Goal: Find specific page/section: Find specific page/section

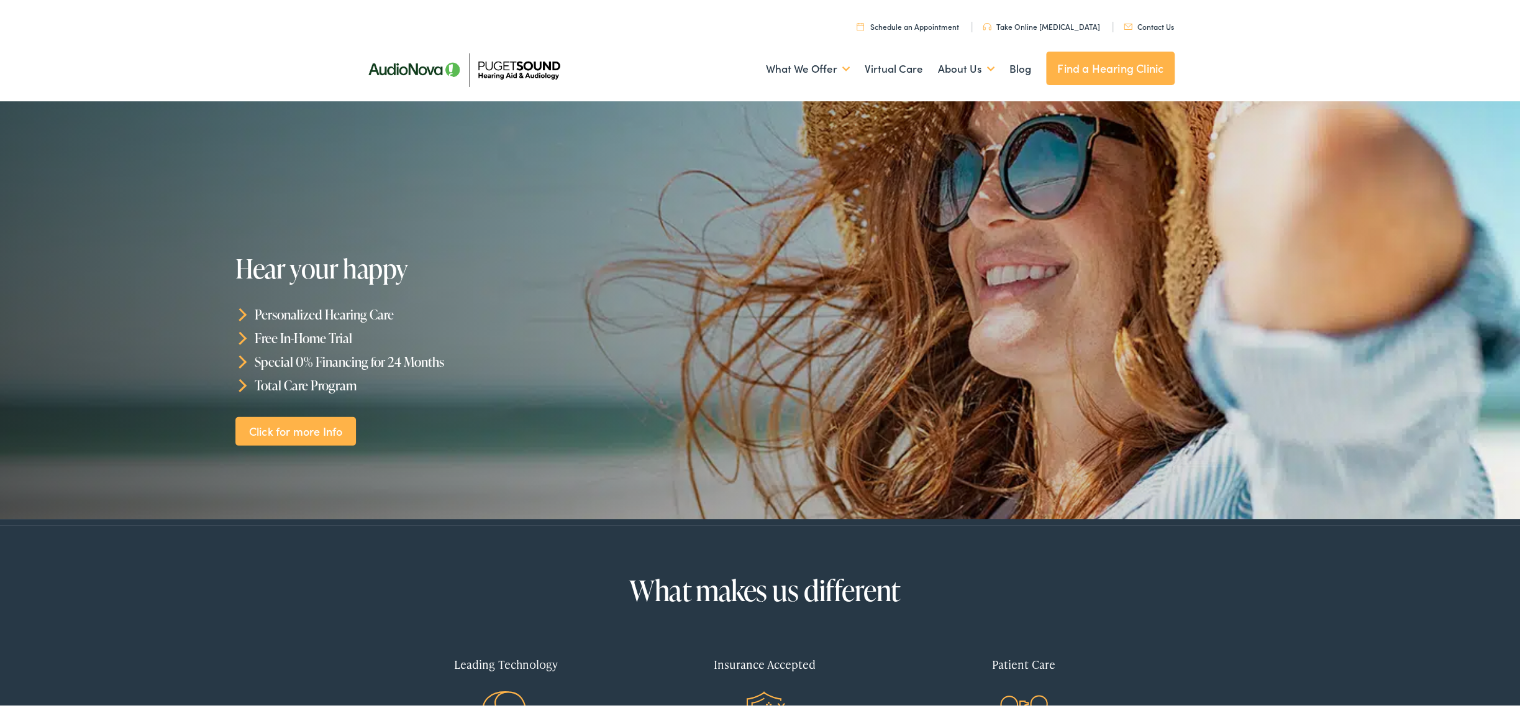
click at [1088, 61] on link "Find a Hearing Clinic" at bounding box center [1110, 67] width 129 height 34
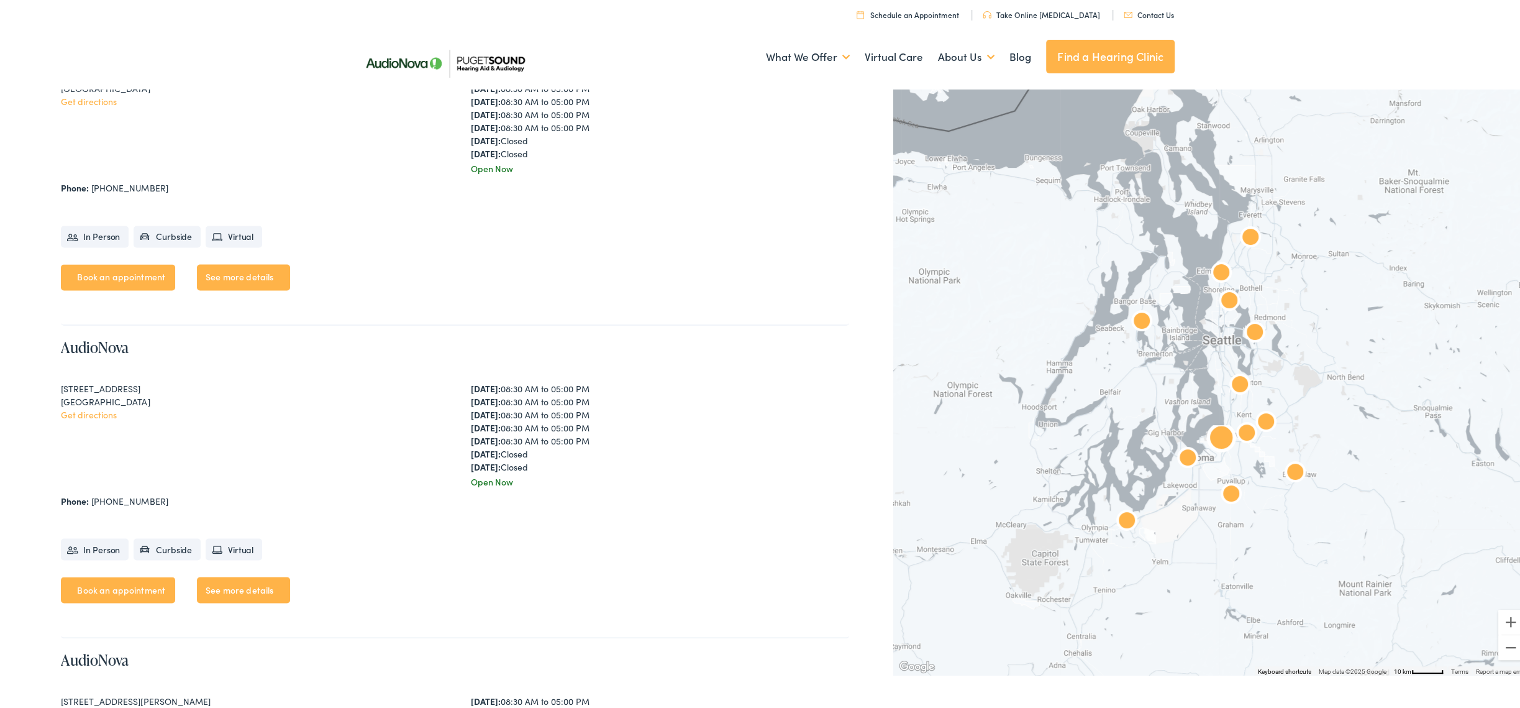
scroll to position [1988, 0]
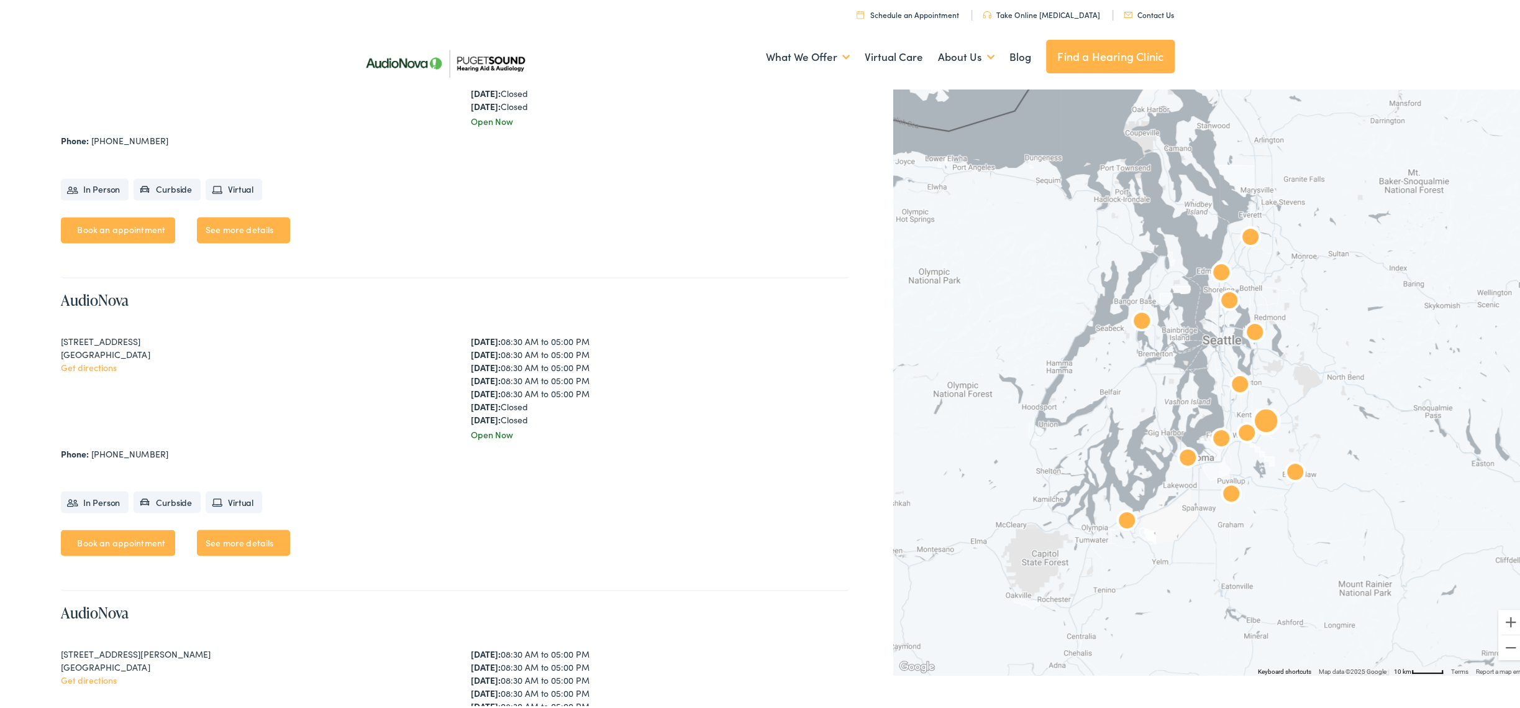
click at [352, 381] on div "[STREET_ADDRESS] Get directions" at bounding box center [250, 385] width 378 height 106
click at [1258, 416] on img "AudioNova" at bounding box center [1266, 421] width 30 height 30
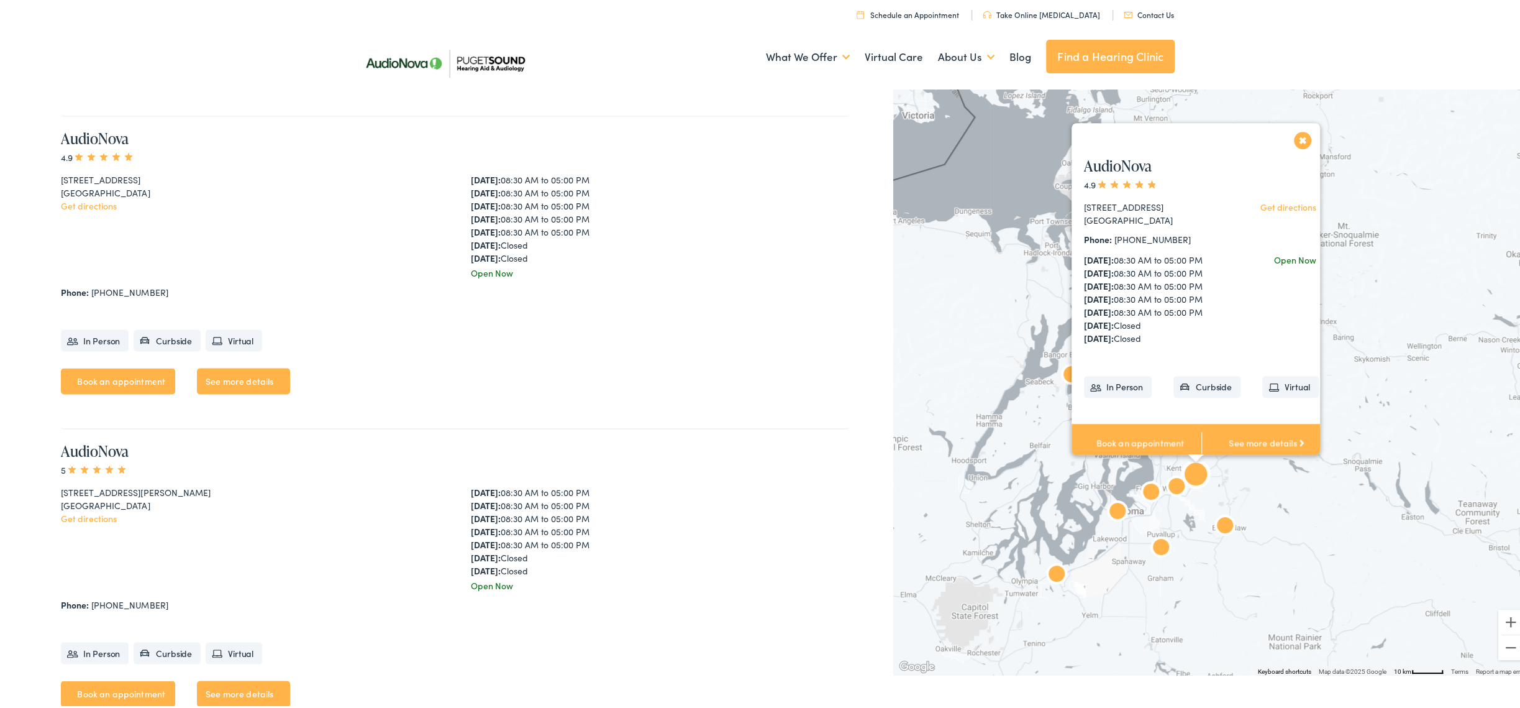
scroll to position [2152, 0]
